Goal: Find specific page/section: Find specific page/section

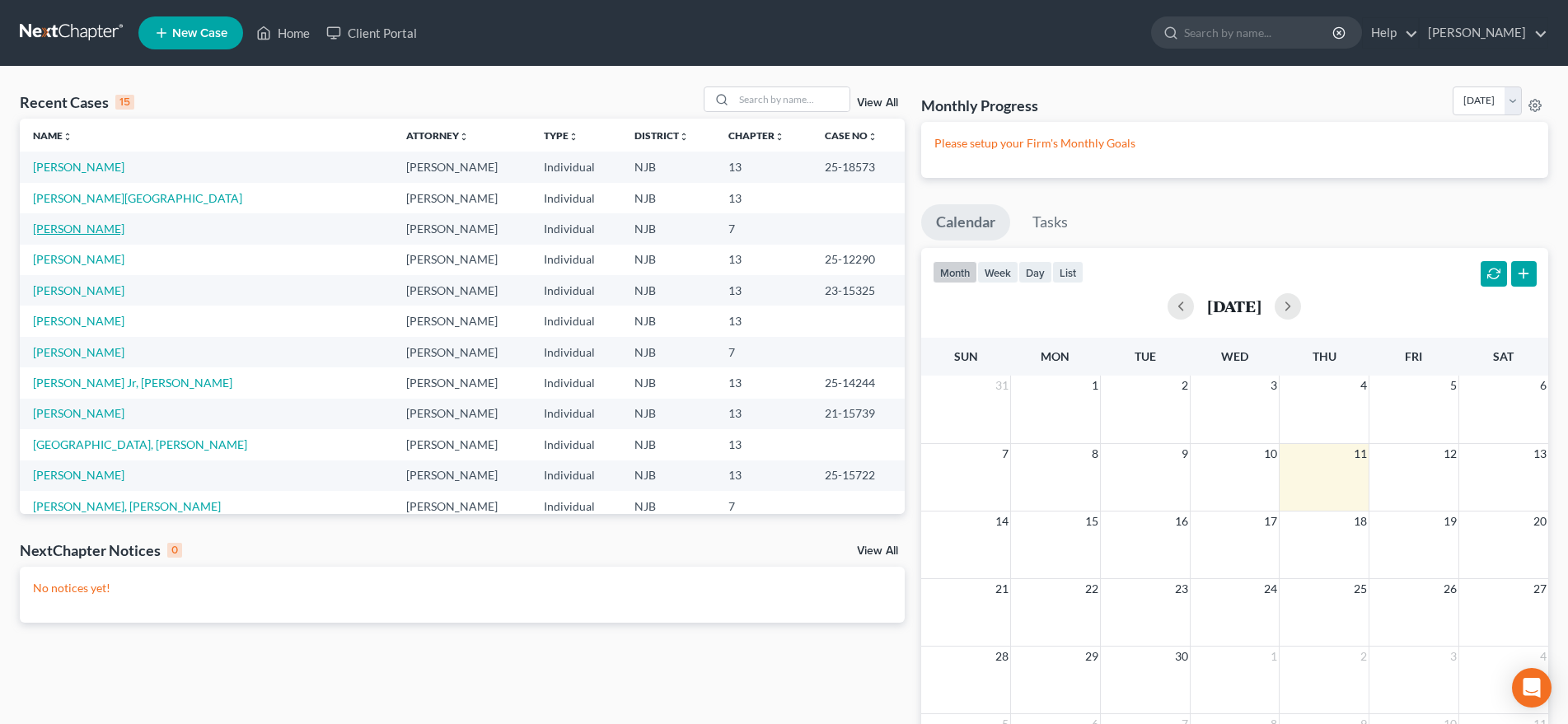
click at [102, 235] on link "[PERSON_NAME]" at bounding box center [79, 229] width 91 height 14
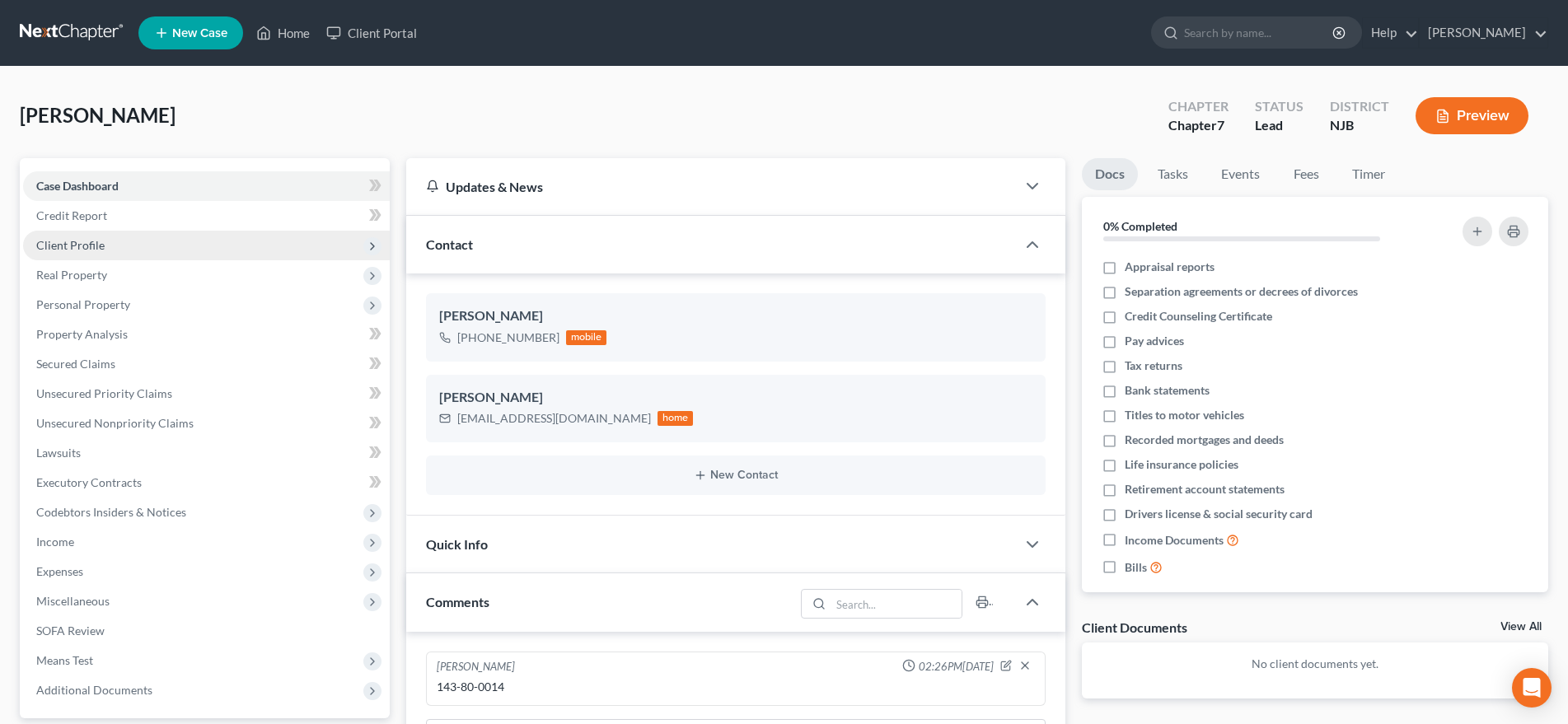
click at [132, 251] on span "Client Profile" at bounding box center [206, 245] width 366 height 30
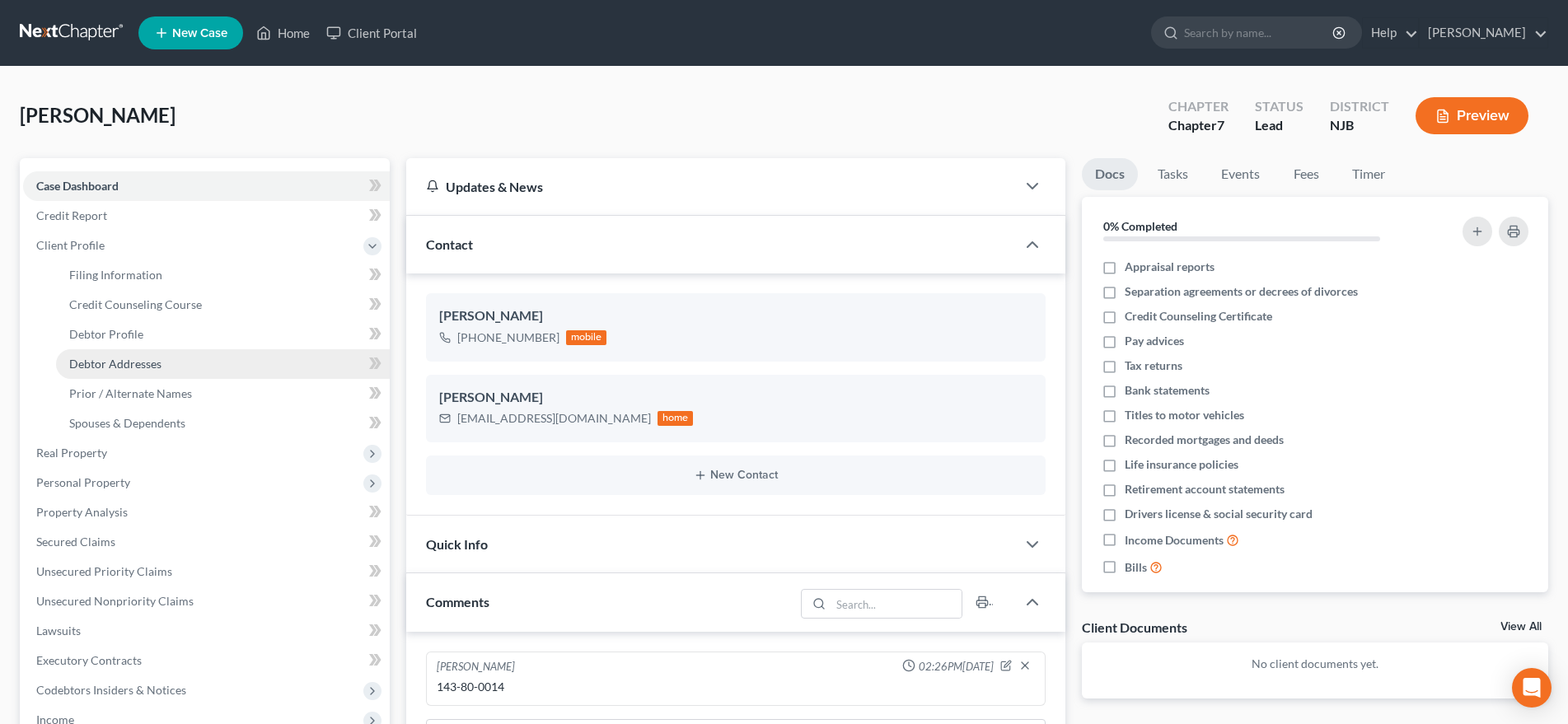
click at [167, 364] on link "Debtor Addresses" at bounding box center [223, 364] width 334 height 30
